Goal: Information Seeking & Learning: Learn about a topic

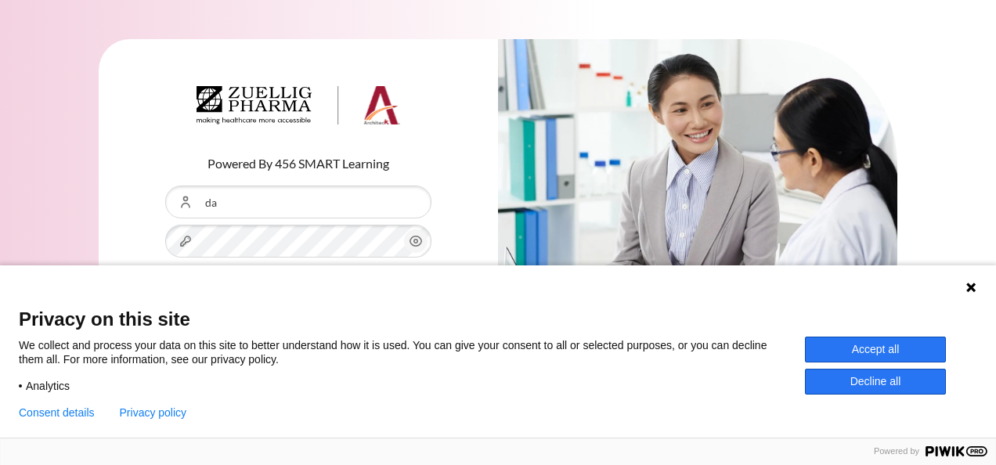
type input "[EMAIL_ADDRESS][DOMAIN_NAME]"
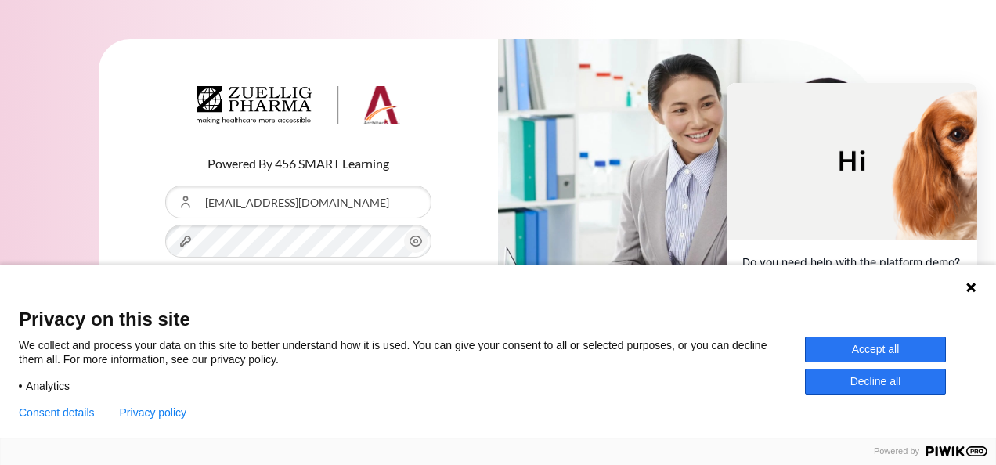
click at [965, 288] on icon at bounding box center [971, 287] width 13 height 13
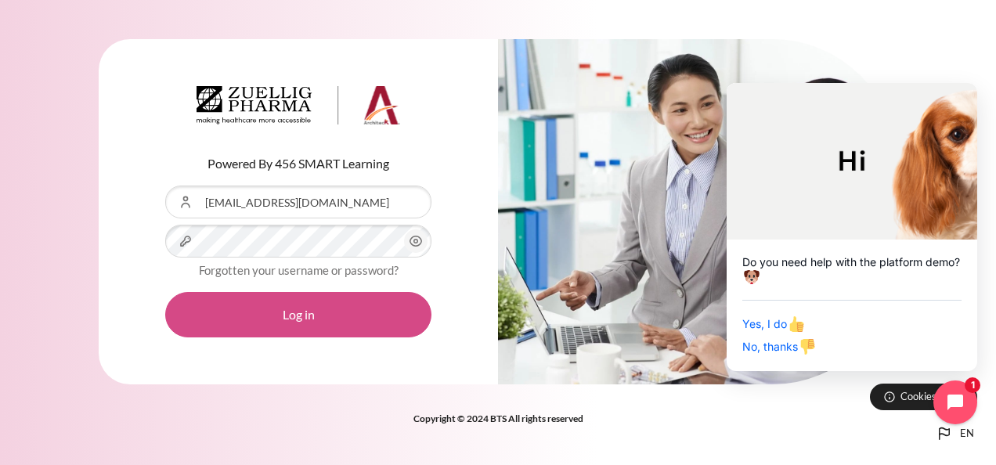
click at [359, 323] on button "Log in" at bounding box center [298, 314] width 266 height 45
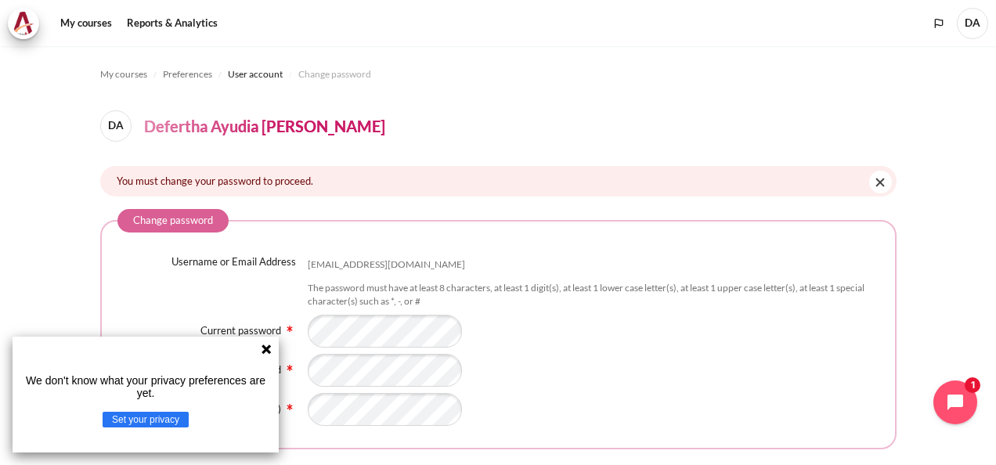
click at [265, 352] on icon at bounding box center [266, 349] width 13 height 13
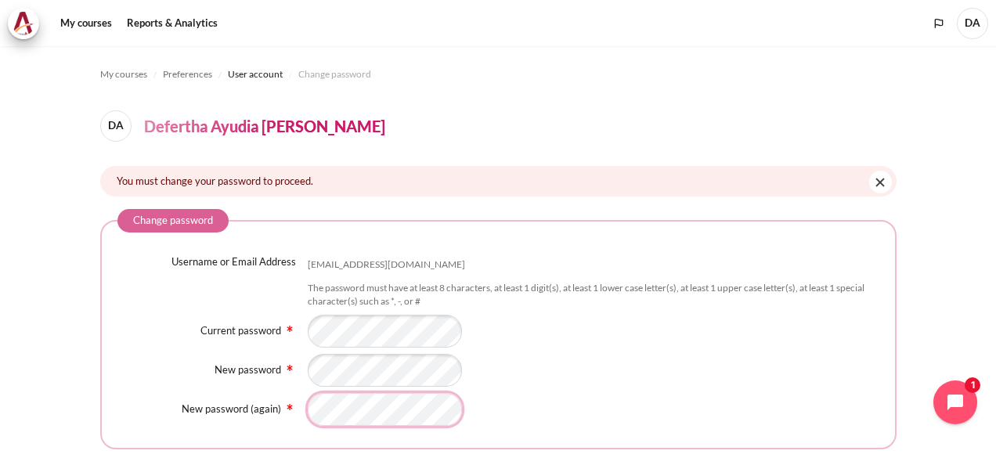
scroll to position [130, 0]
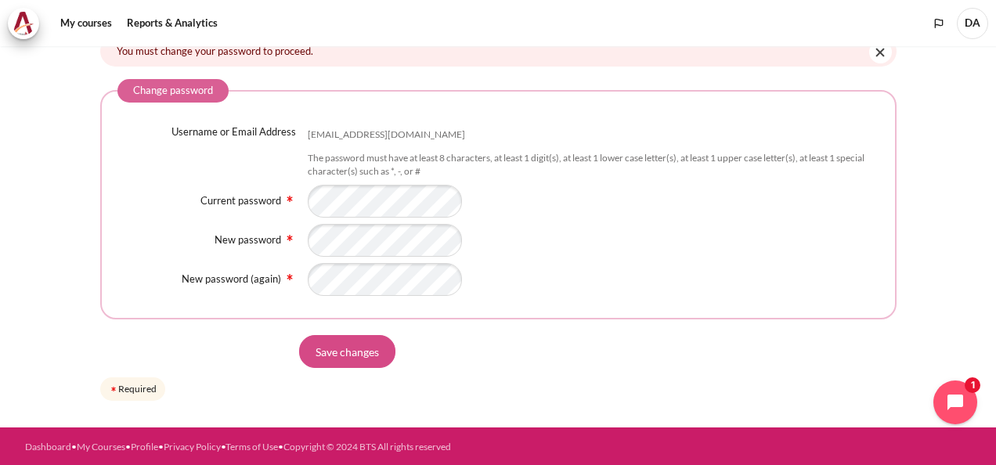
click at [359, 349] on input "Save changes" at bounding box center [347, 351] width 96 height 33
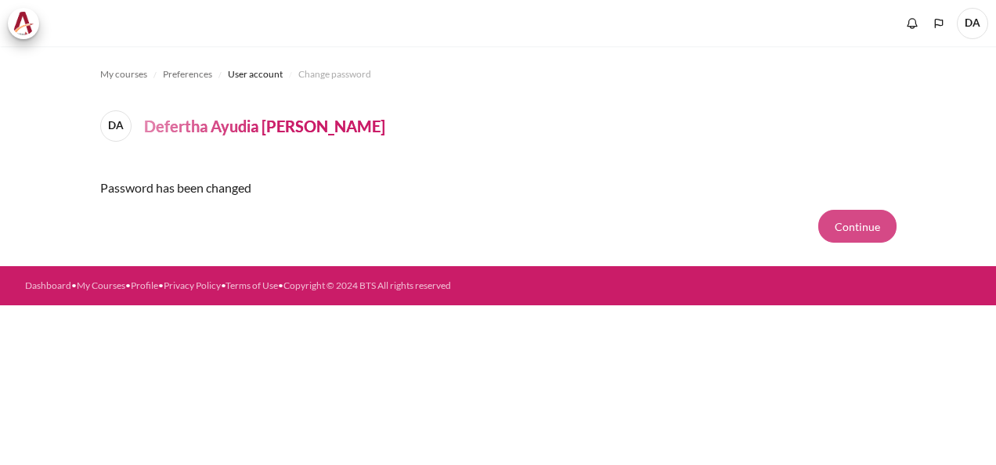
click at [846, 221] on button "Continue" at bounding box center [857, 226] width 78 height 33
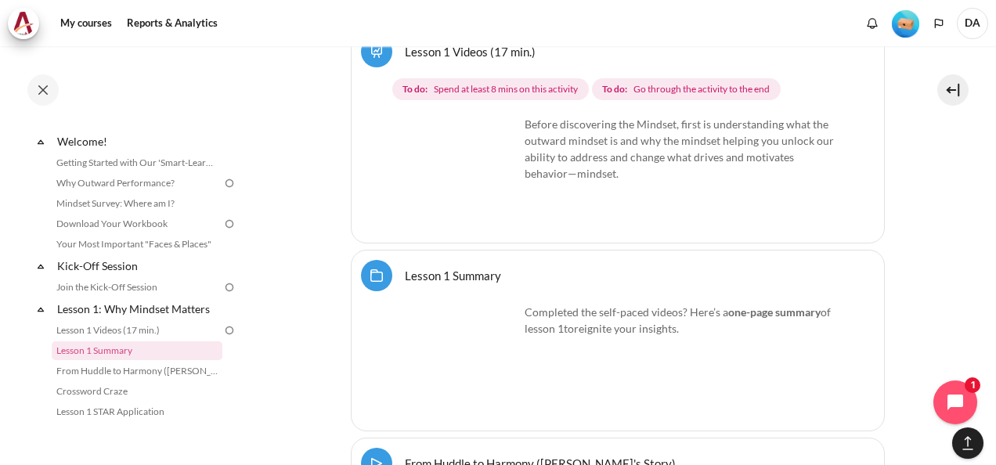
scroll to position [1923, 0]
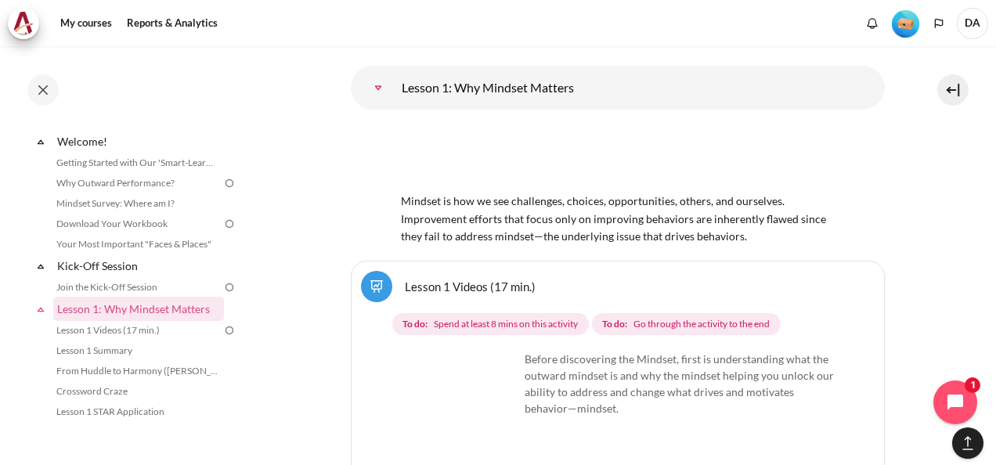
click at [377, 82] on link "Lesson 1: Why Mindset Matters" at bounding box center [378, 87] width 31 height 31
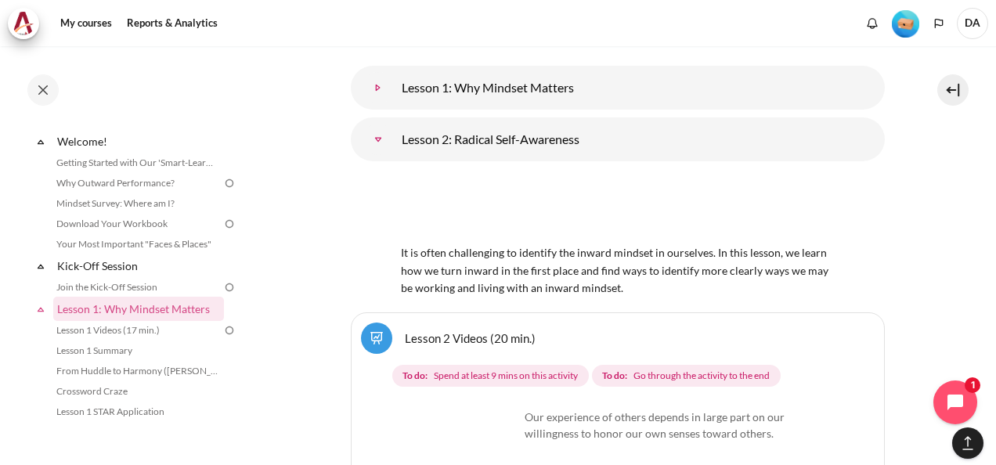
click at [377, 82] on link "Lesson 1: Why Mindset Matters" at bounding box center [378, 87] width 31 height 31
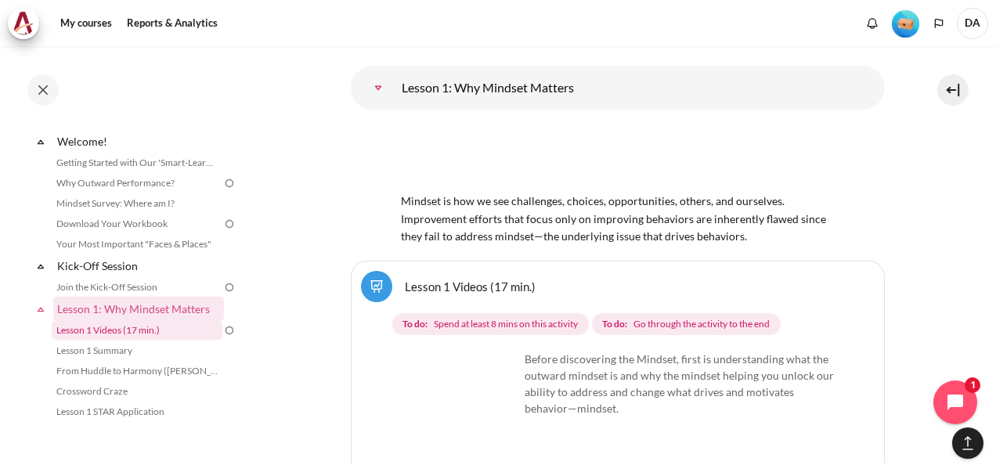
click at [153, 327] on link "Lesson 1 Videos (17 min.)" at bounding box center [137, 330] width 171 height 19
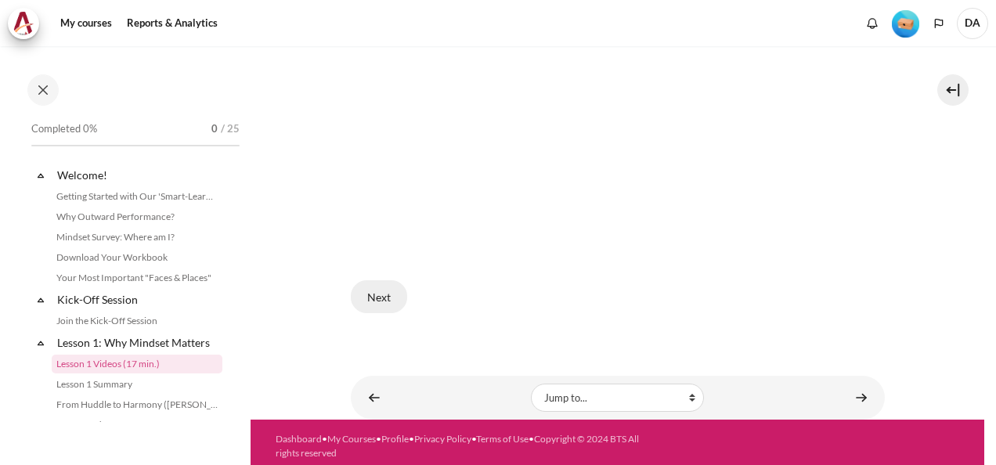
scroll to position [94, 0]
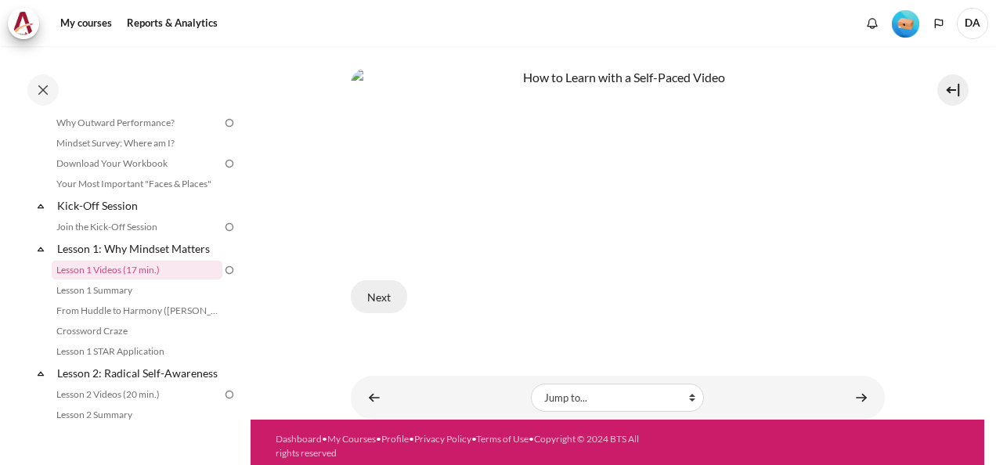
click at [381, 288] on button "Next" at bounding box center [379, 296] width 56 height 33
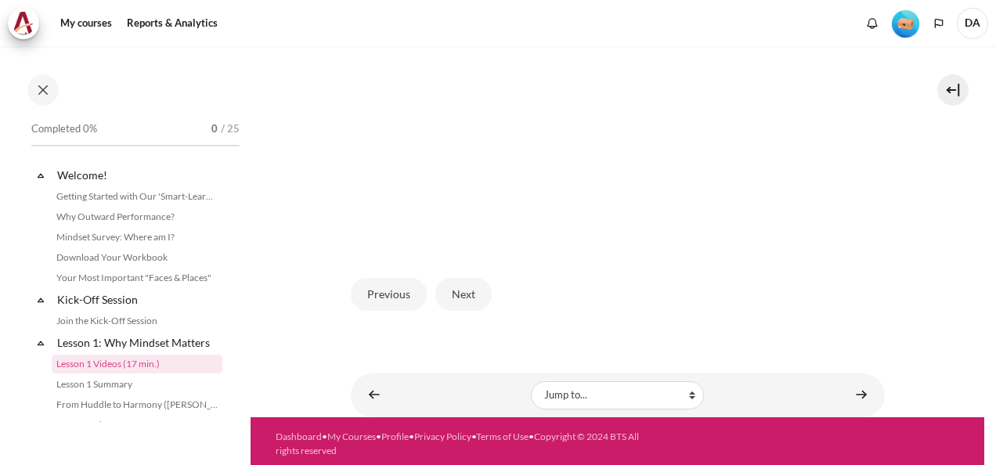
scroll to position [94, 0]
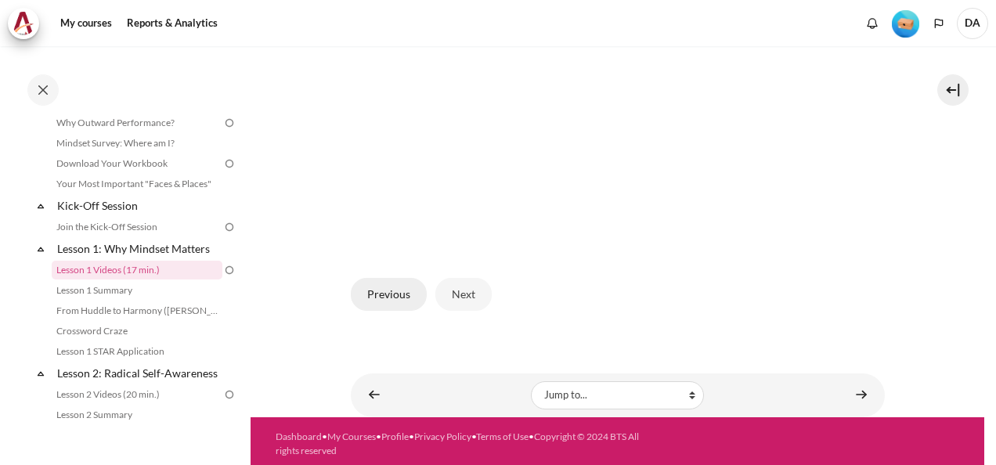
click at [398, 284] on button "Previous" at bounding box center [389, 294] width 76 height 33
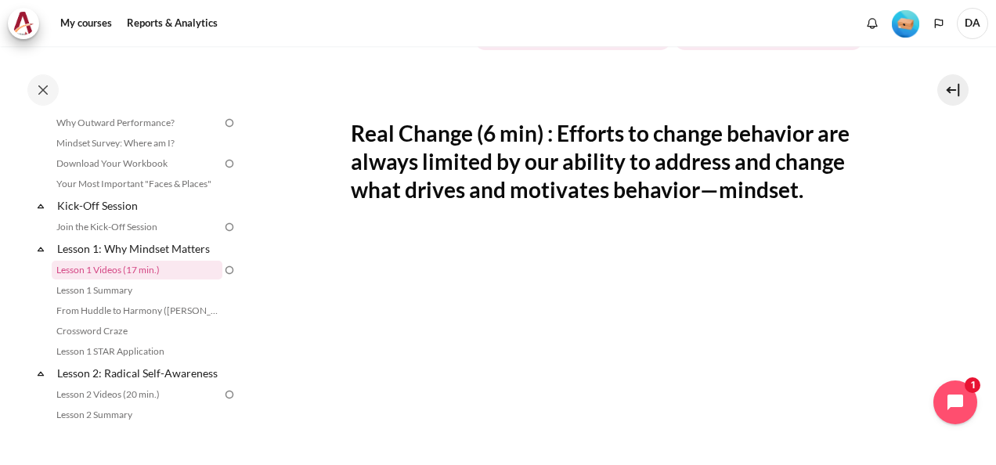
scroll to position [313, 0]
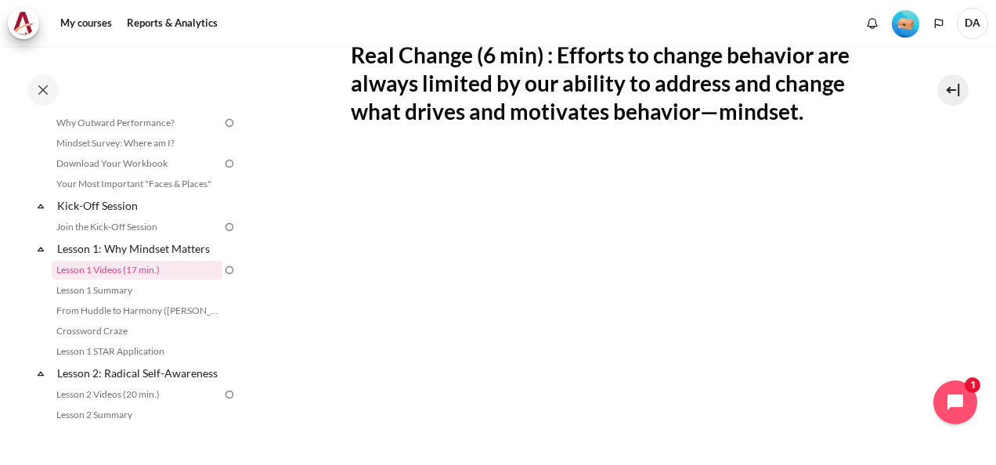
click at [276, 294] on section "My courses ID B1 Lesson 1: Why Mindset Matters Lesson 1 Videos (17 min.) Lesson…" at bounding box center [618, 285] width 734 height 1104
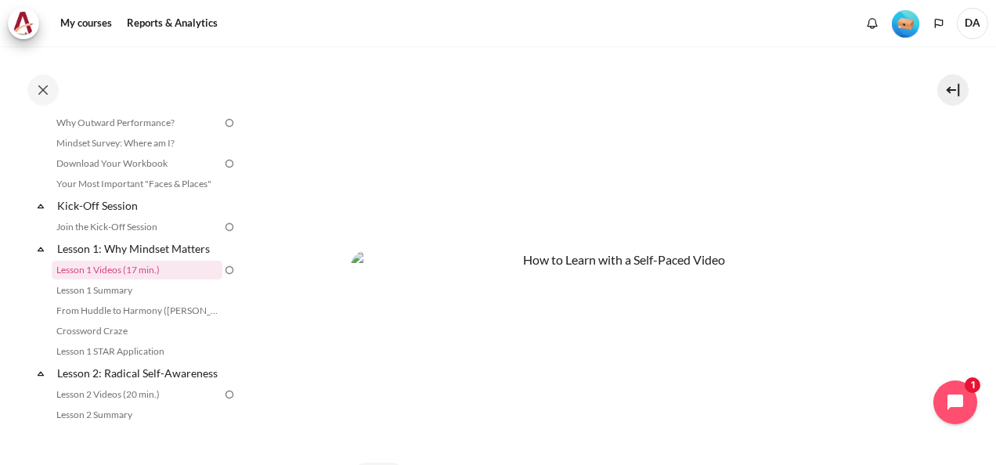
scroll to position [392, 0]
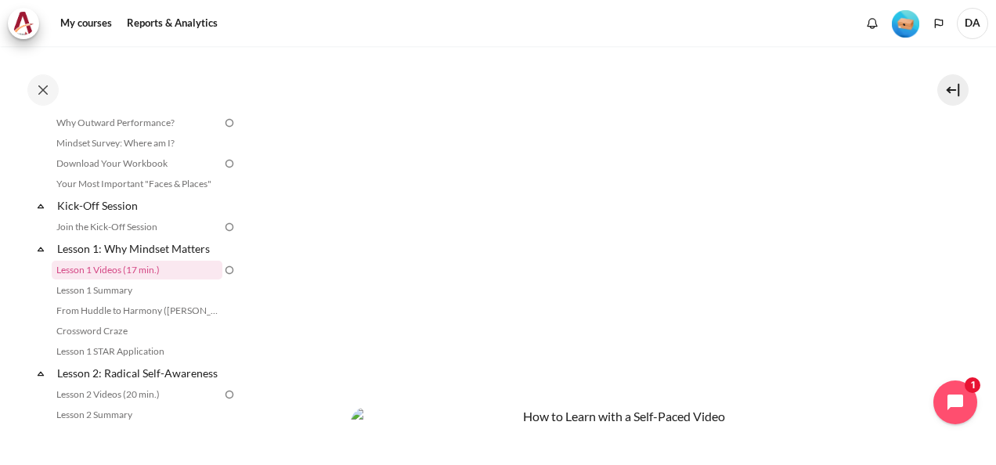
click at [655, 398] on div "Content" at bounding box center [618, 333] width 534 height 503
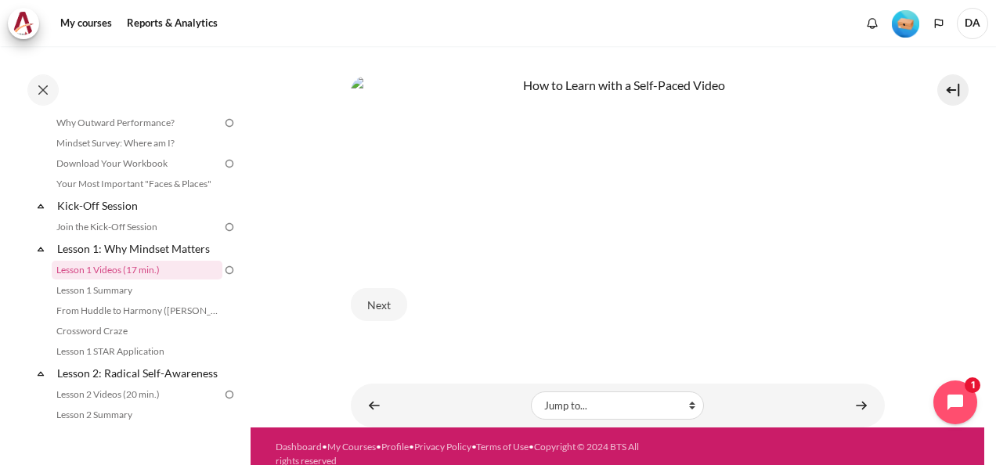
scroll to position [731, 0]
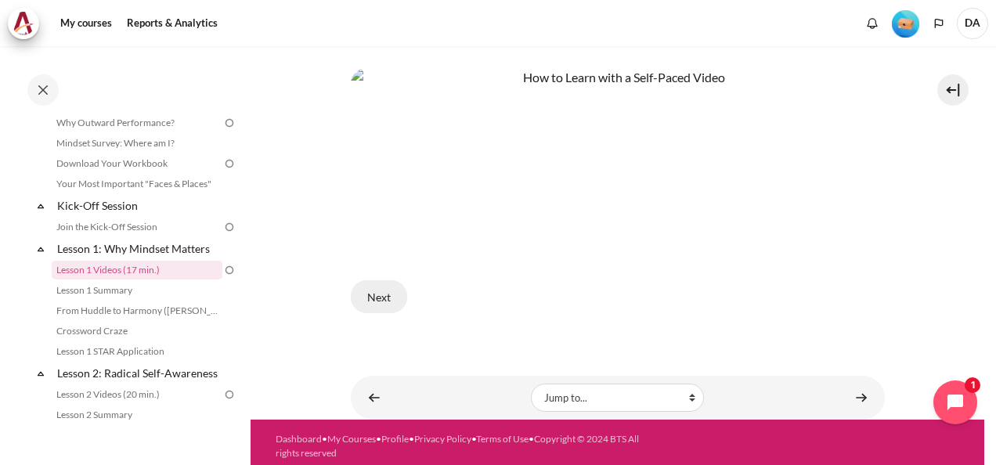
click at [390, 290] on button "Next" at bounding box center [379, 296] width 56 height 33
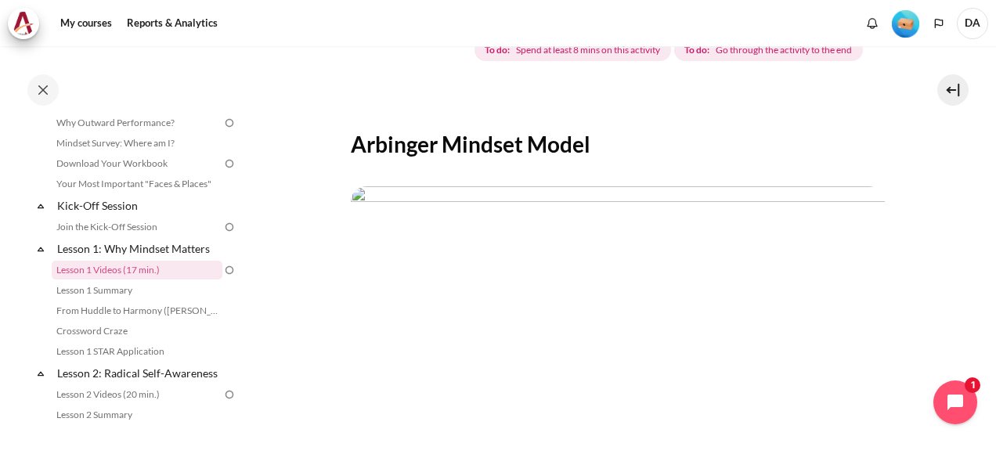
scroll to position [392, 0]
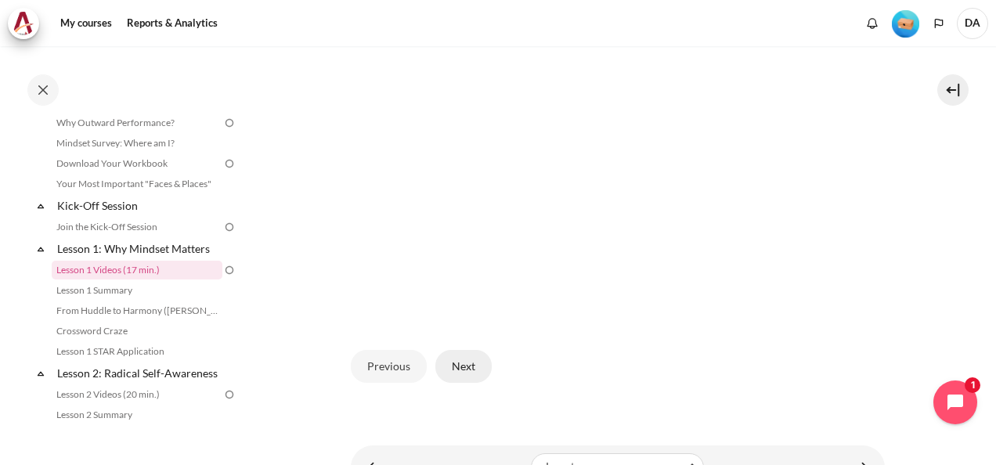
click at [482, 358] on button "Next" at bounding box center [463, 366] width 56 height 33
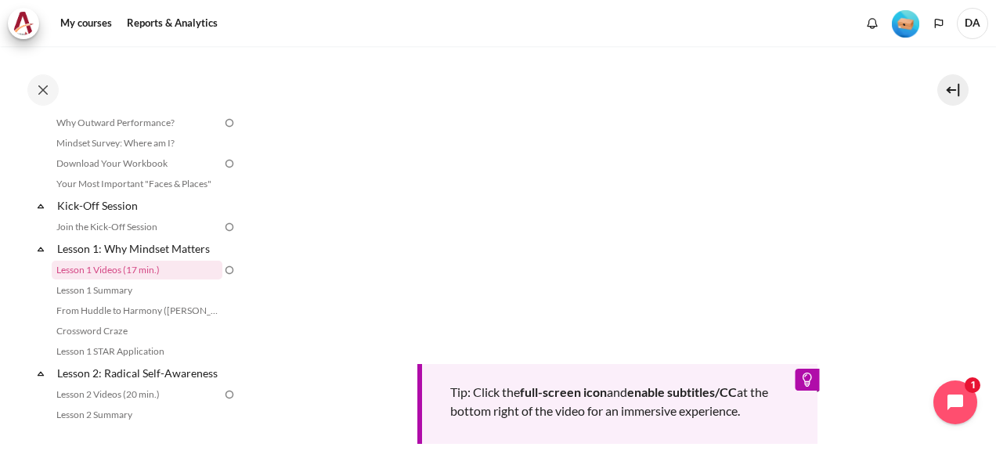
scroll to position [702, 0]
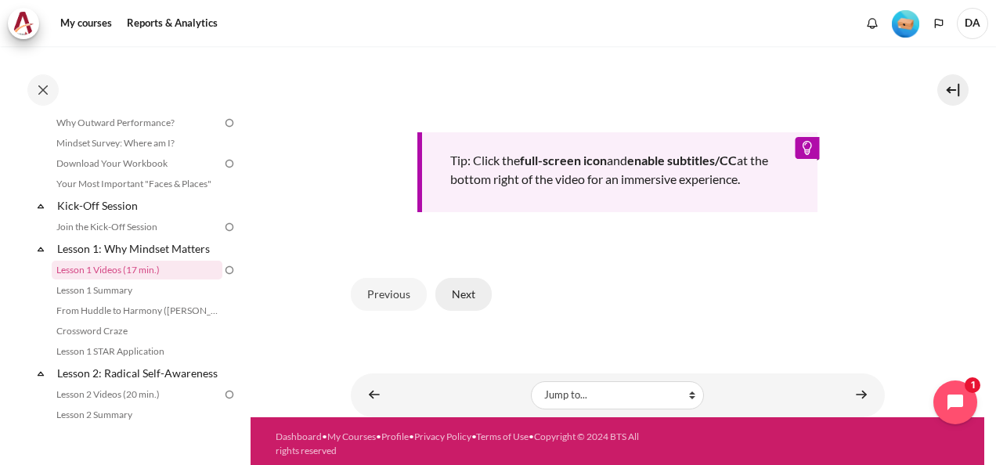
click at [476, 288] on button "Next" at bounding box center [463, 294] width 56 height 33
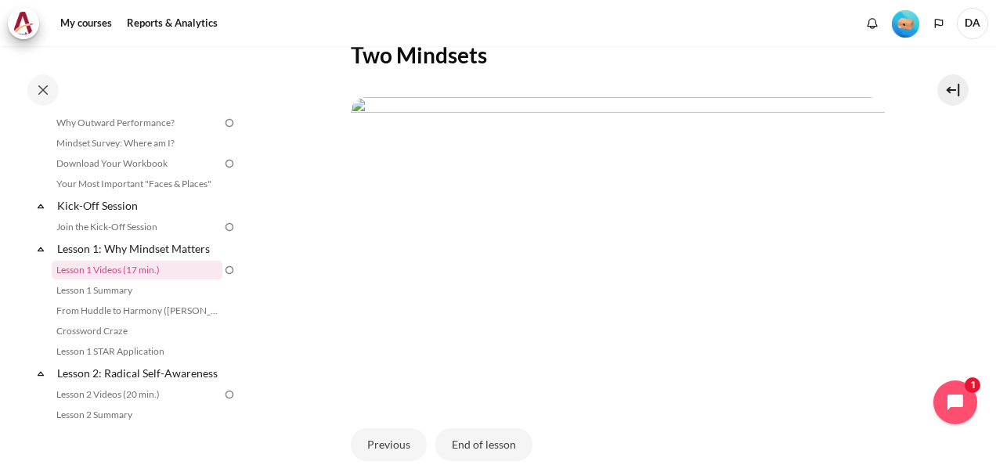
scroll to position [464, 0]
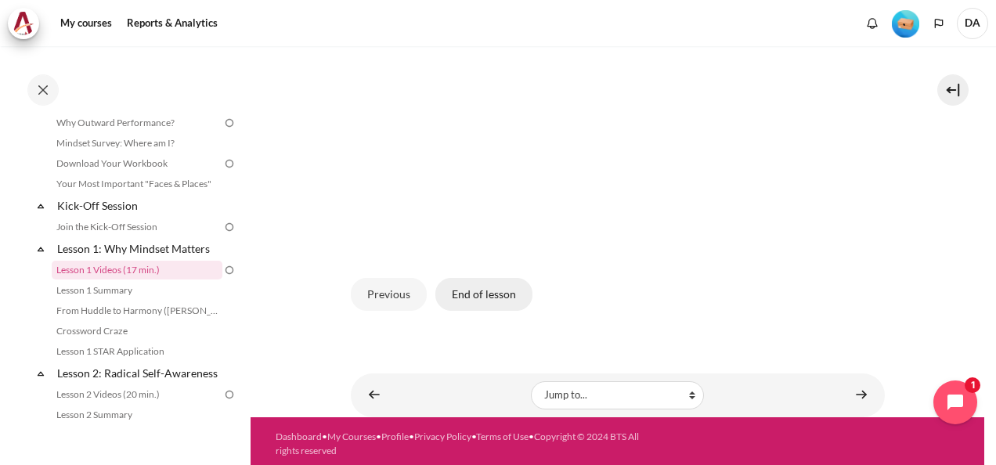
click at [457, 297] on button "End of lesson" at bounding box center [483, 294] width 97 height 33
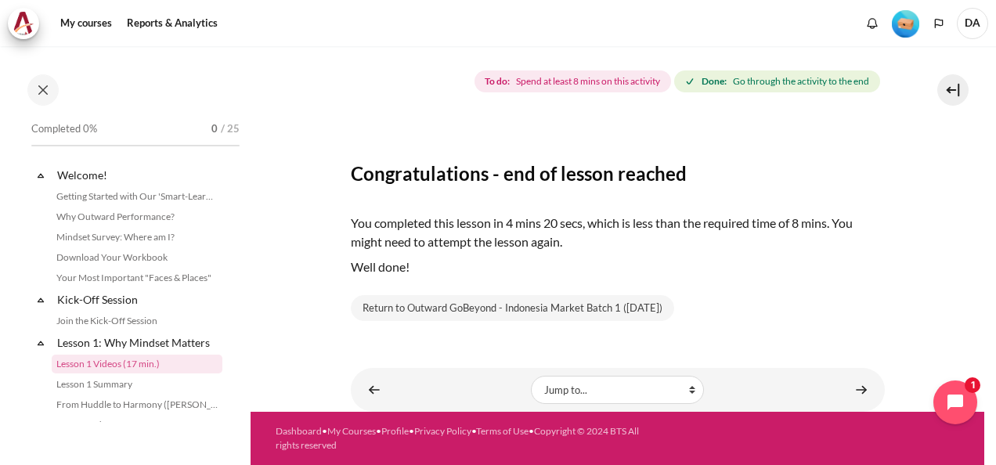
scroll to position [94, 0]
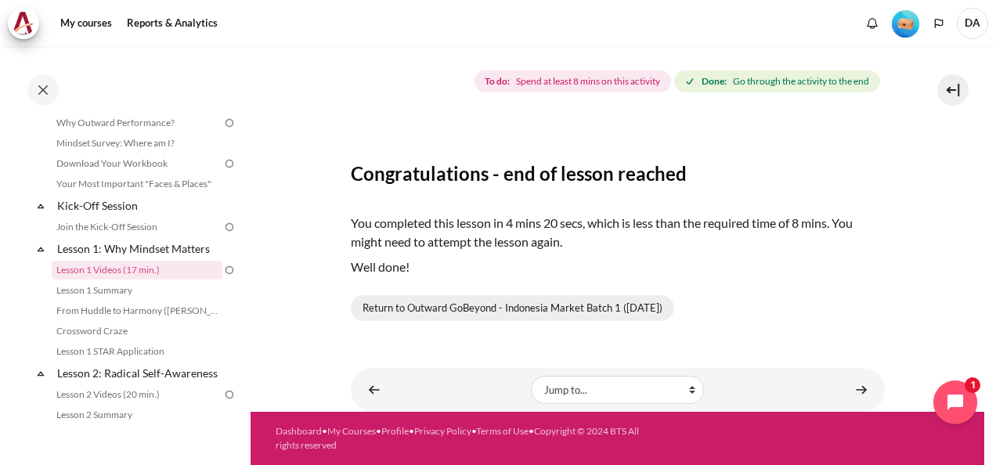
click at [462, 307] on link "Return to Outward GoBeyond - Indonesia Market Batch 1 (Sep 2025)" at bounding box center [512, 308] width 323 height 27
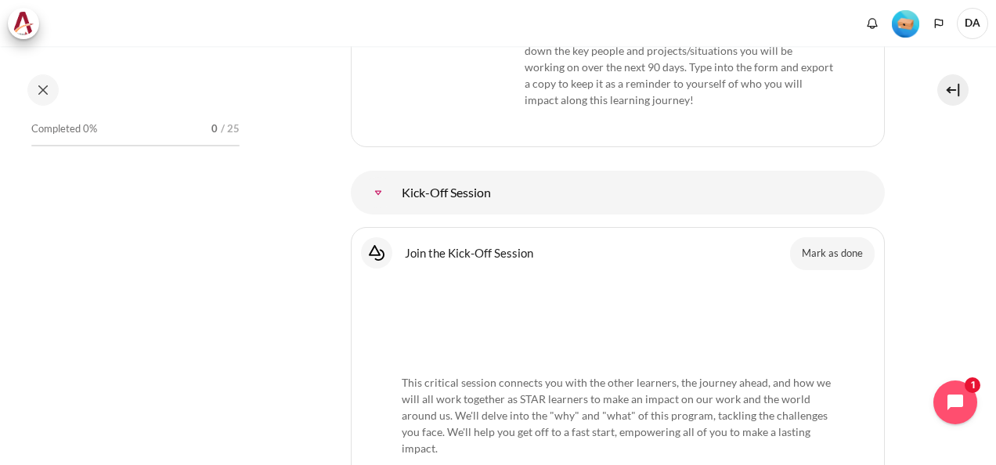
scroll to position [1375, 0]
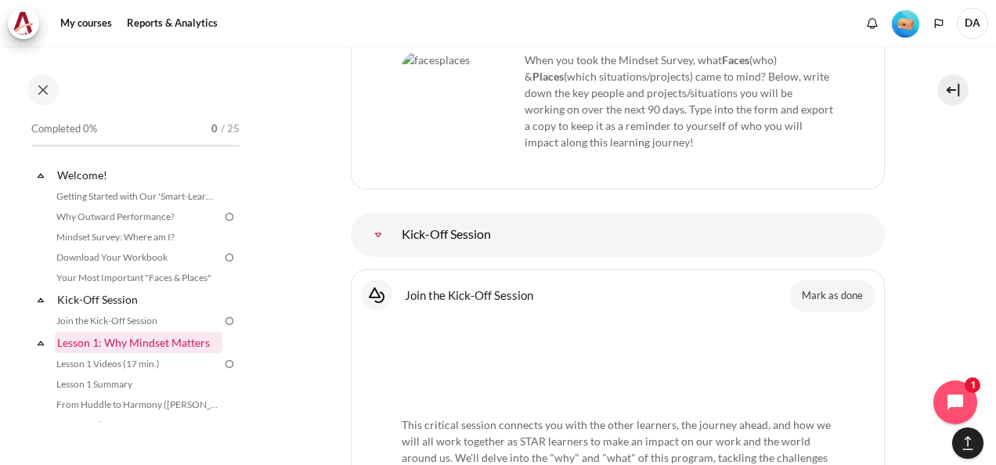
click at [171, 345] on link "Lesson 1: Why Mindset Matters" at bounding box center [139, 342] width 168 height 21
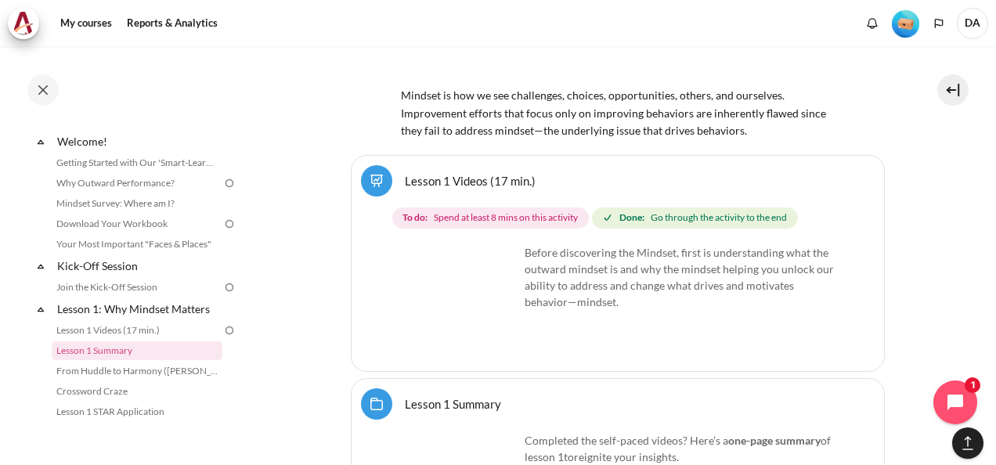
scroll to position [2202, 0]
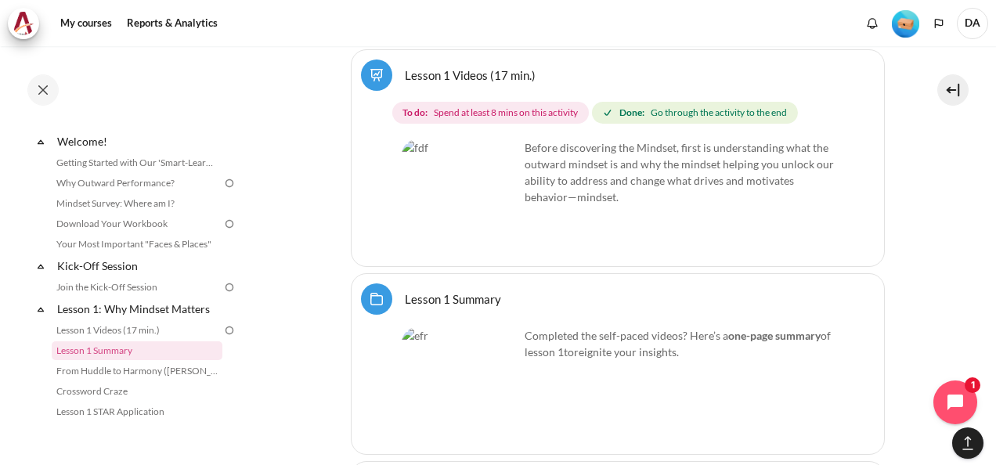
click at [455, 291] on link "Lesson 1 Summary Folder" at bounding box center [453, 298] width 96 height 15
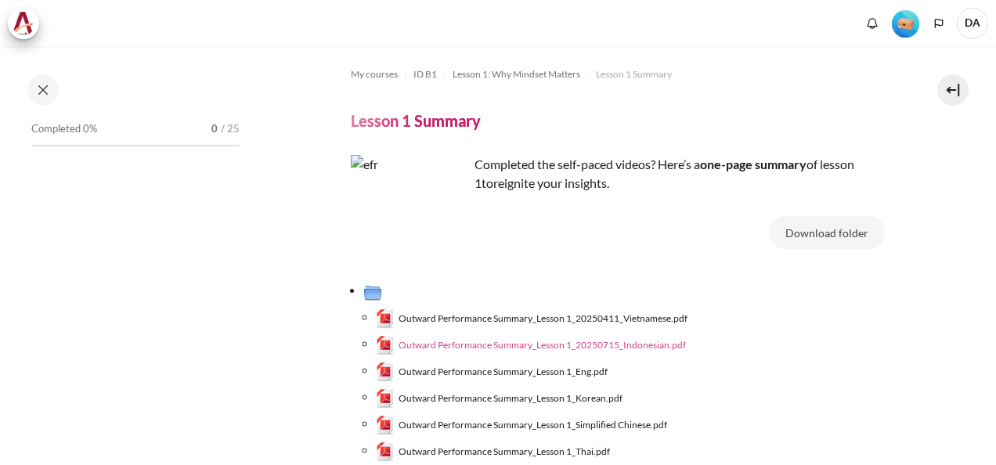
scroll to position [78, 0]
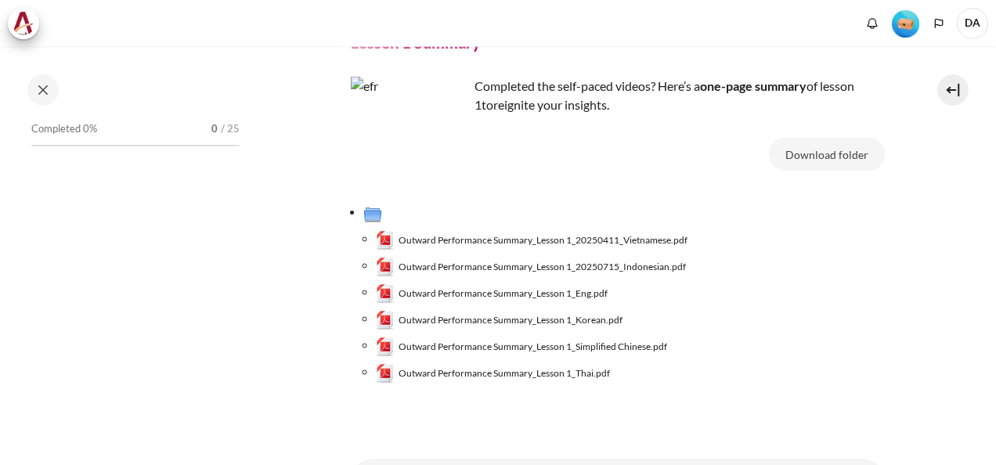
click at [376, 261] on li "Outward Performance Summary_Lesson 1_20250715_Indonesian.pdf" at bounding box center [630, 267] width 509 height 27
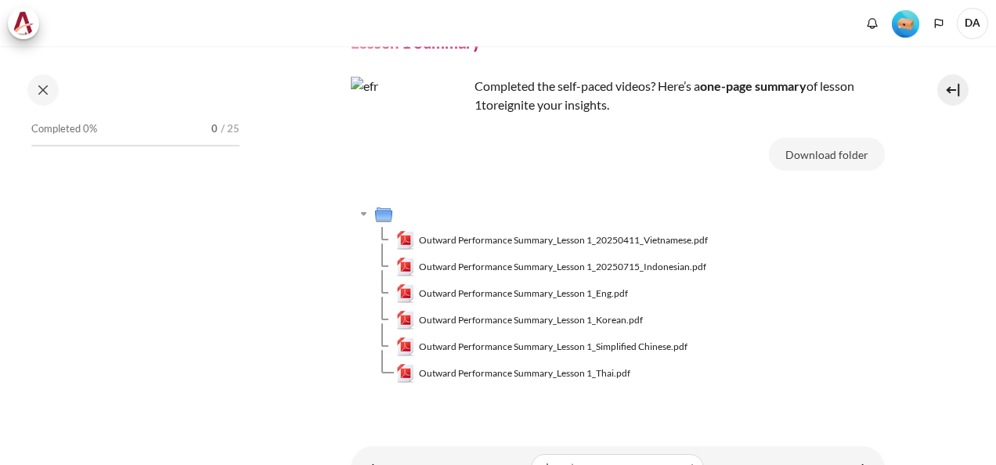
click at [365, 263] on div "Content" at bounding box center [372, 266] width 14 height 17
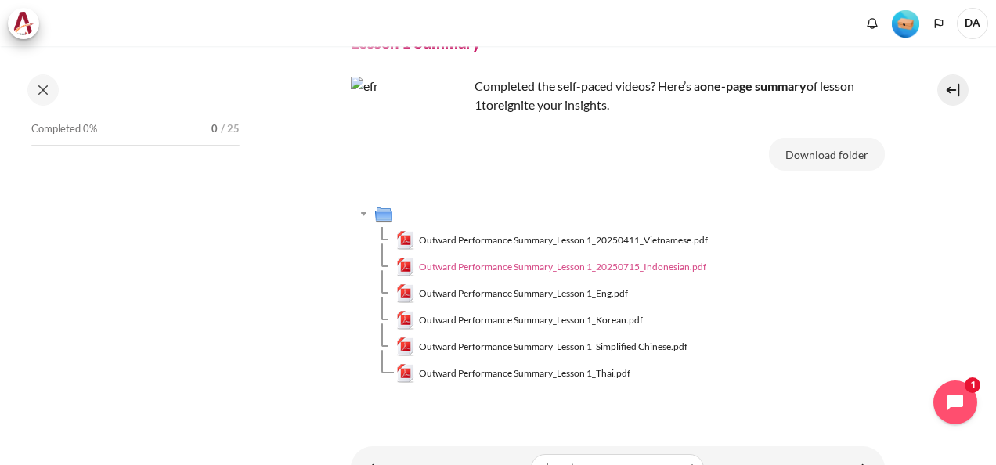
click at [535, 271] on span "Outward Performance Summary_Lesson 1_20250715_Indonesian.pdf" at bounding box center [562, 267] width 287 height 14
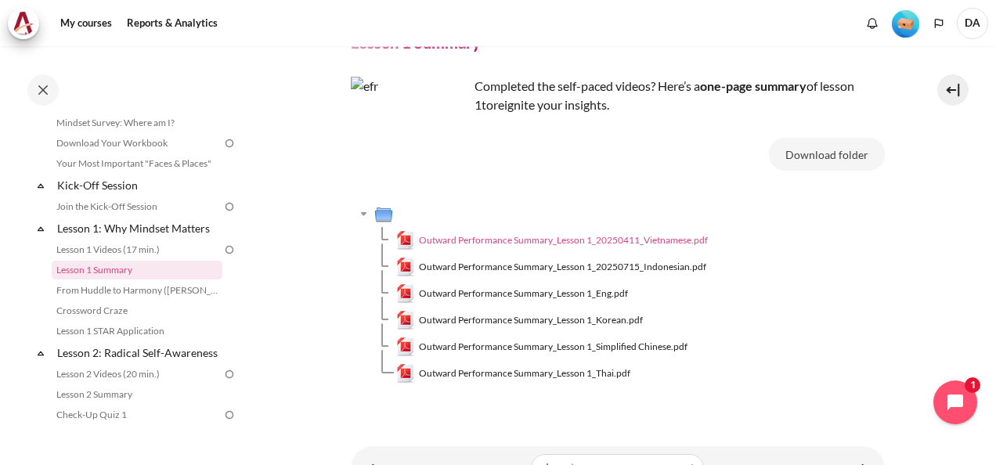
scroll to position [0, 0]
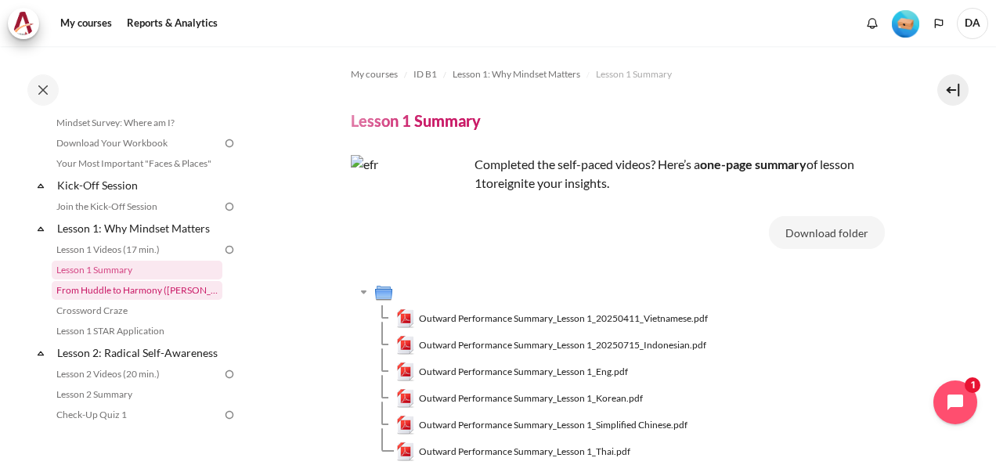
click at [135, 284] on link "From Huddle to Harmony ([PERSON_NAME]'s Story)" at bounding box center [137, 290] width 171 height 19
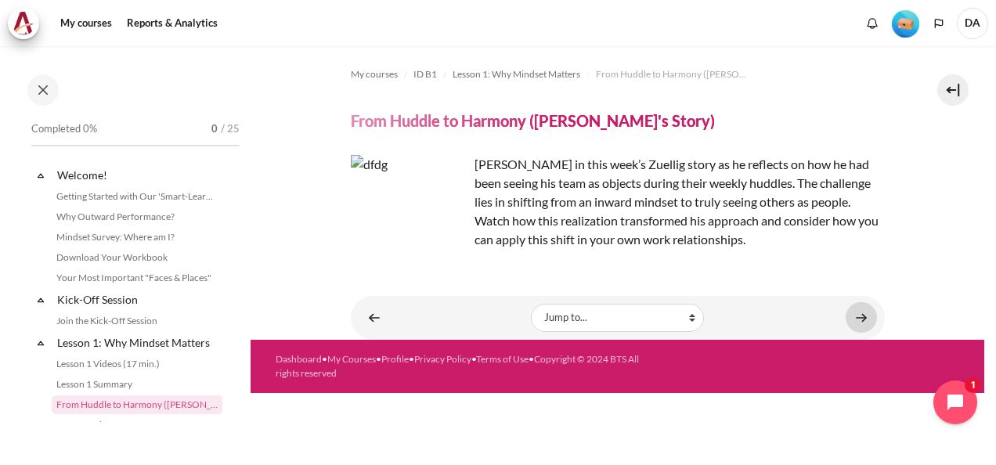
scroll to position [135, 0]
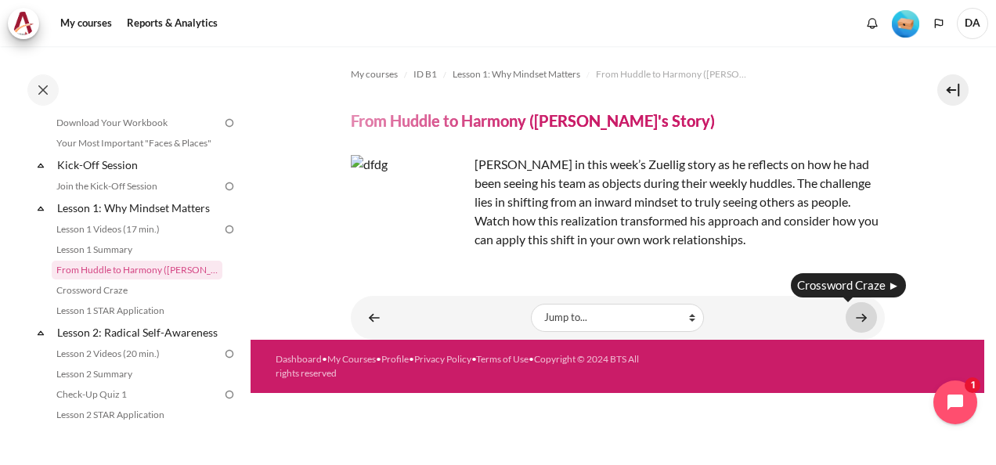
click at [864, 319] on link "Content" at bounding box center [861, 317] width 31 height 31
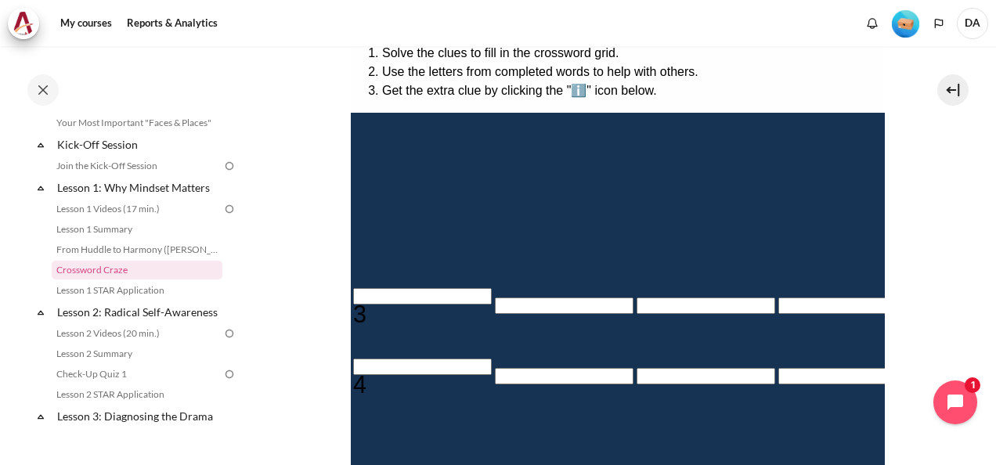
scroll to position [313, 0]
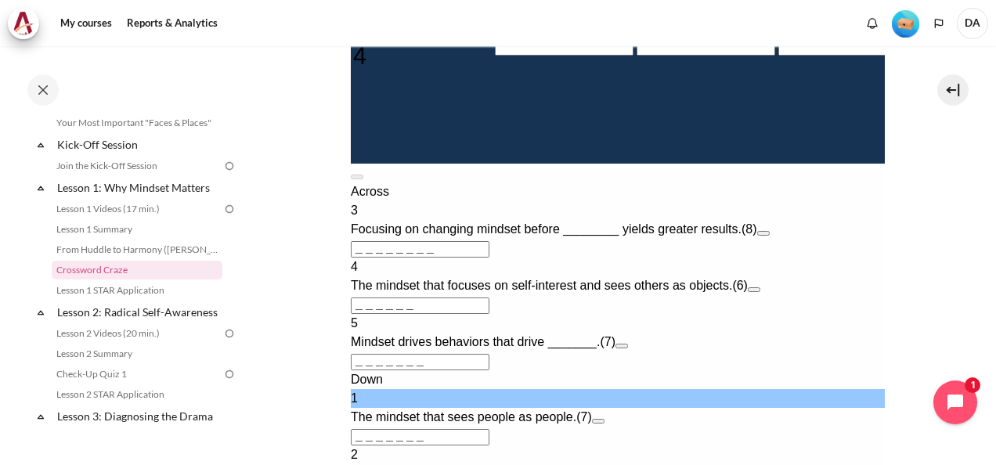
scroll to position [705, 0]
